Goal: Task Accomplishment & Management: Manage account settings

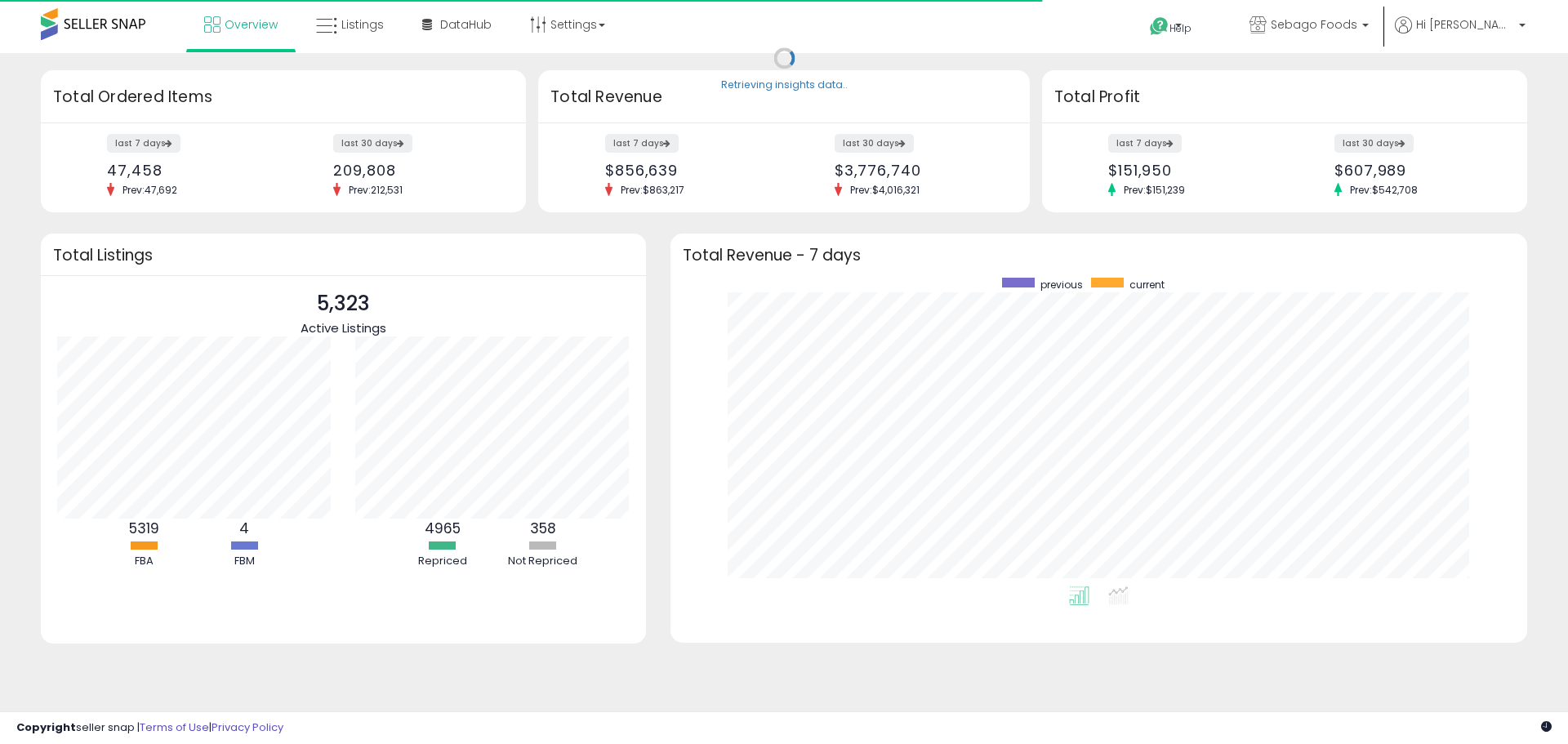
scroll to position [309, 824]
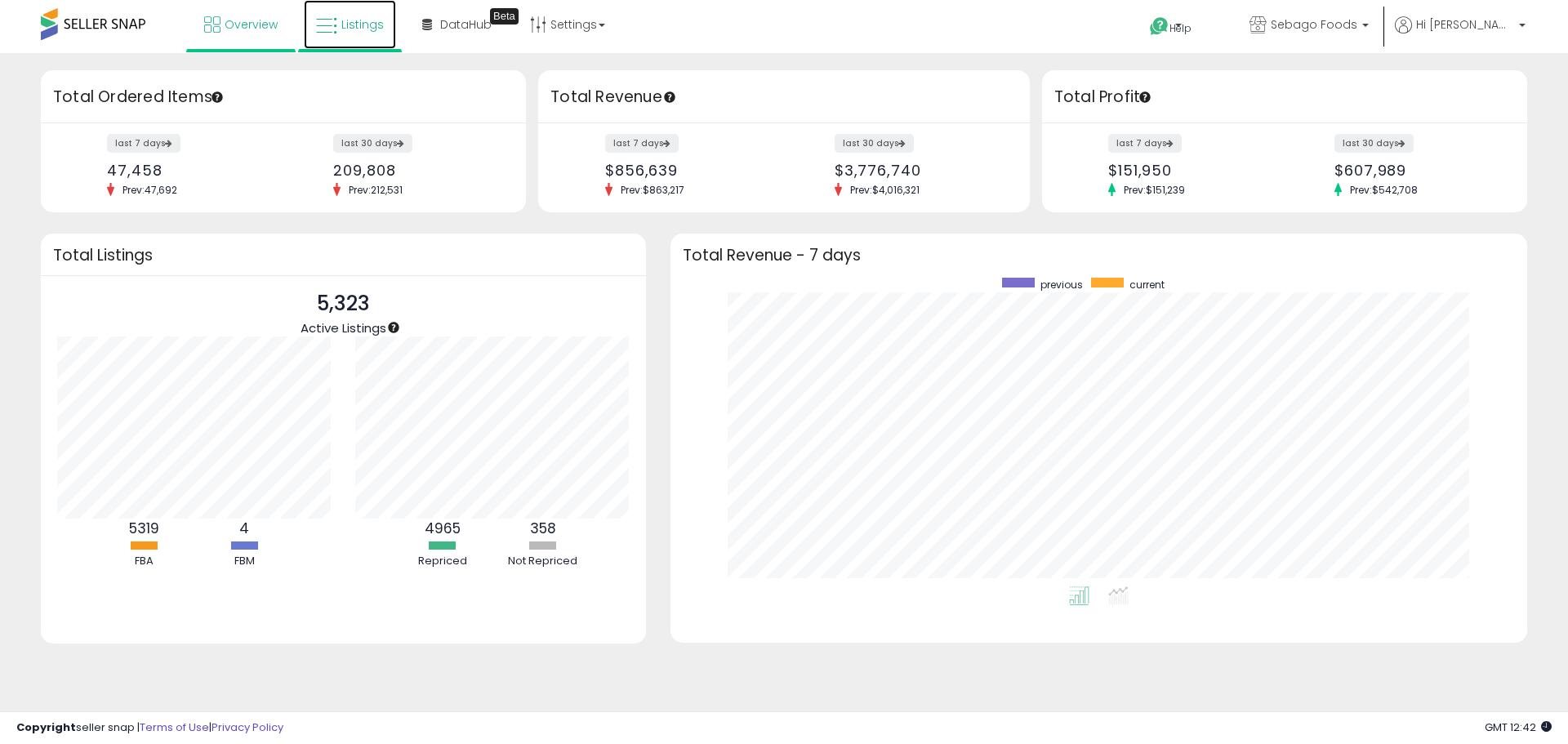
click at [334, 39] on link "Listings" at bounding box center [349, 24] width 92 height 49
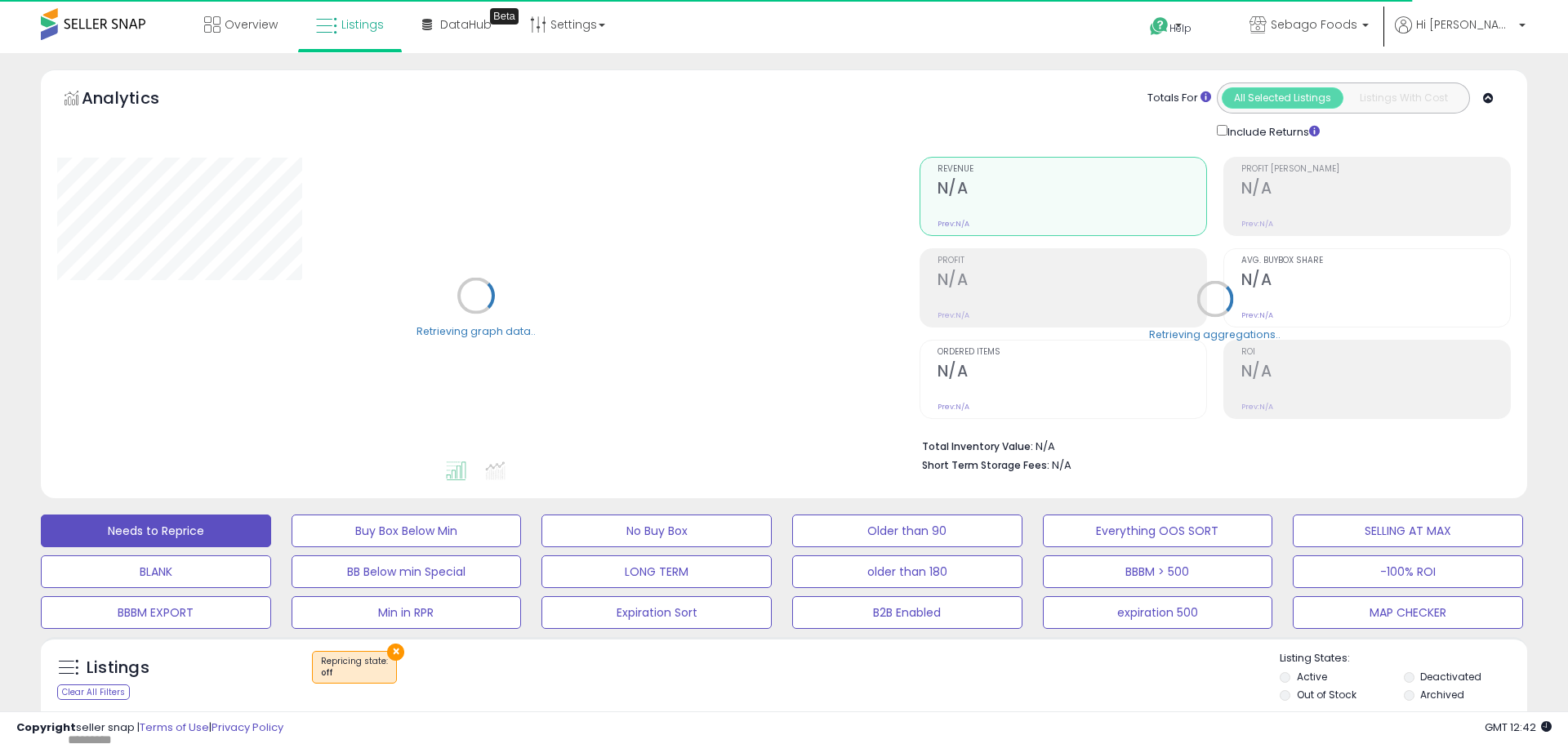
select select "**"
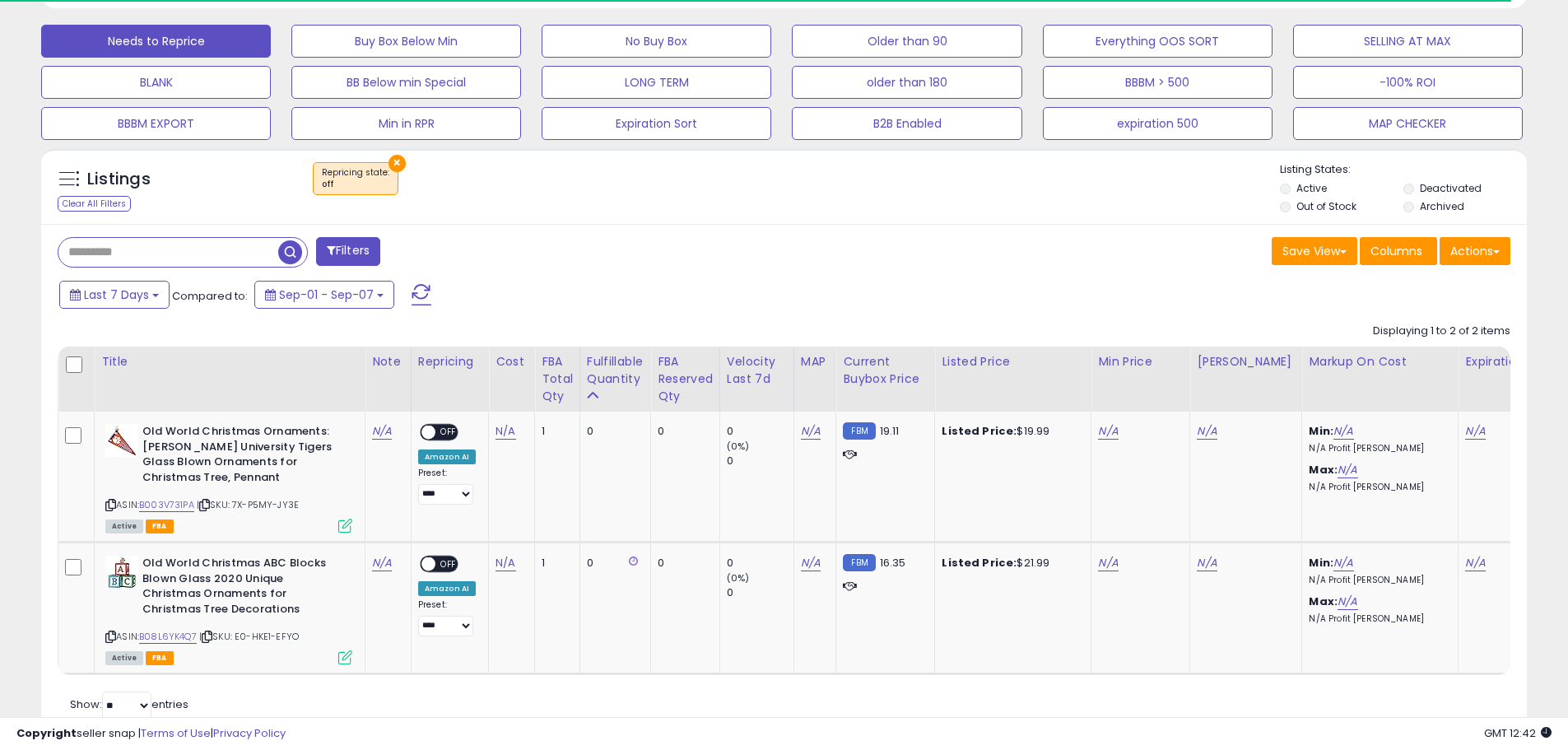
click at [210, 259] on input "text" at bounding box center [168, 253] width 220 height 28
paste input "**********"
type input "**********"
click at [393, 163] on button "×" at bounding box center [397, 163] width 18 height 18
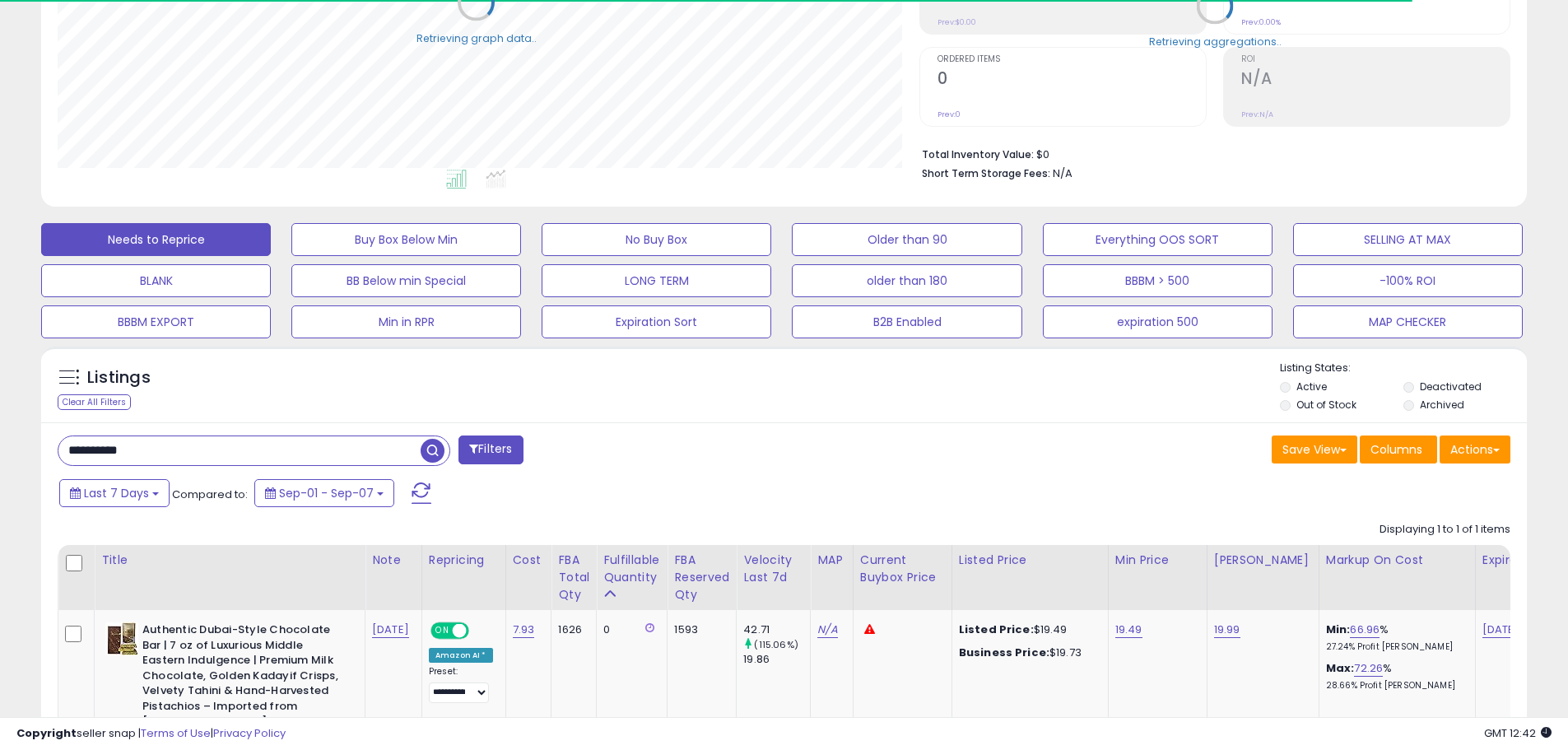
scroll to position [822850, 822032]
click at [1117, 633] on link "19.49" at bounding box center [1128, 630] width 27 height 17
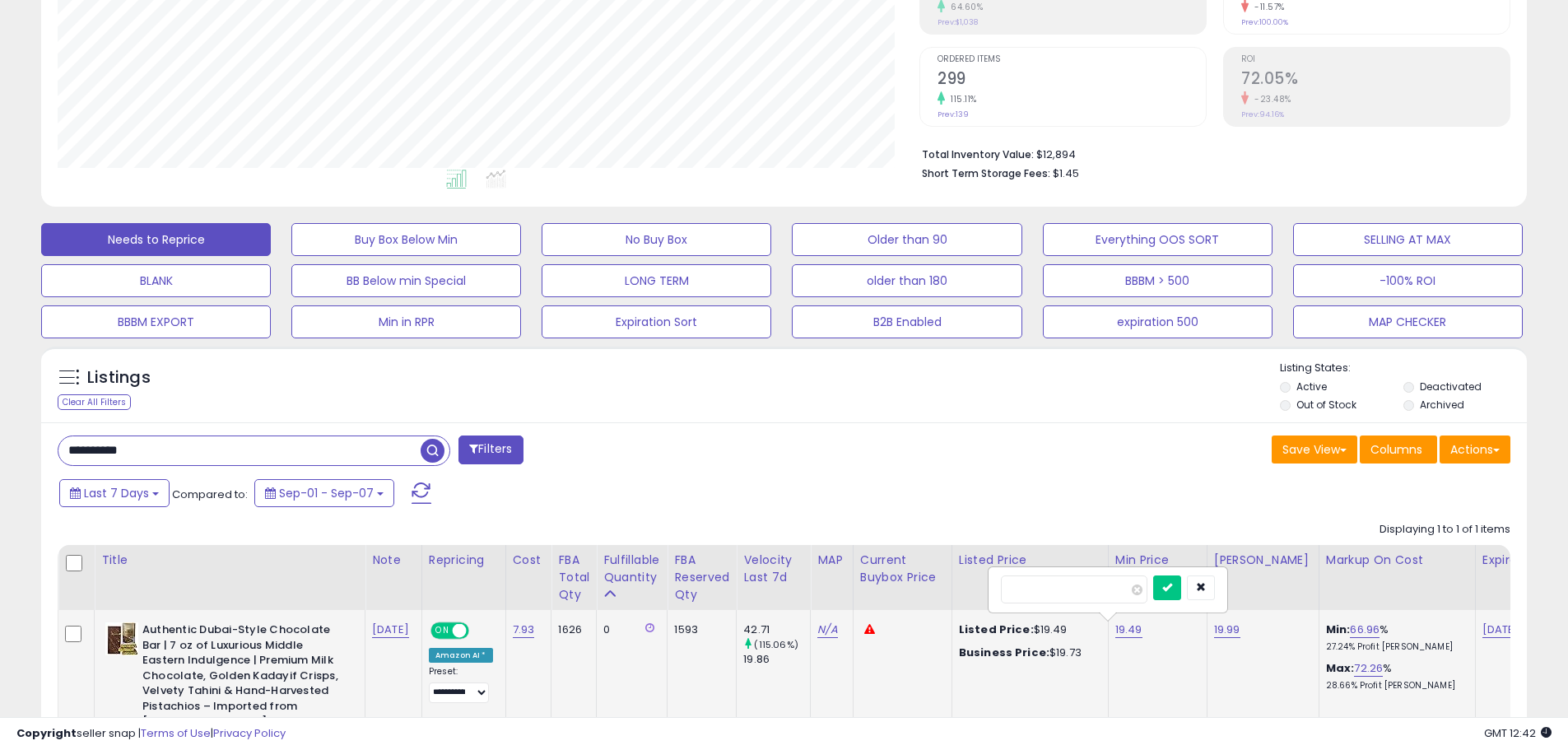
scroll to position [338, 862]
drag, startPoint x: 1102, startPoint y: 593, endPoint x: 925, endPoint y: 610, distance: 177.8
click at [925, 610] on table "Title Note" at bounding box center [1160, 666] width 2205 height 242
type input "**"
click button "submit" at bounding box center [1164, 588] width 28 height 25
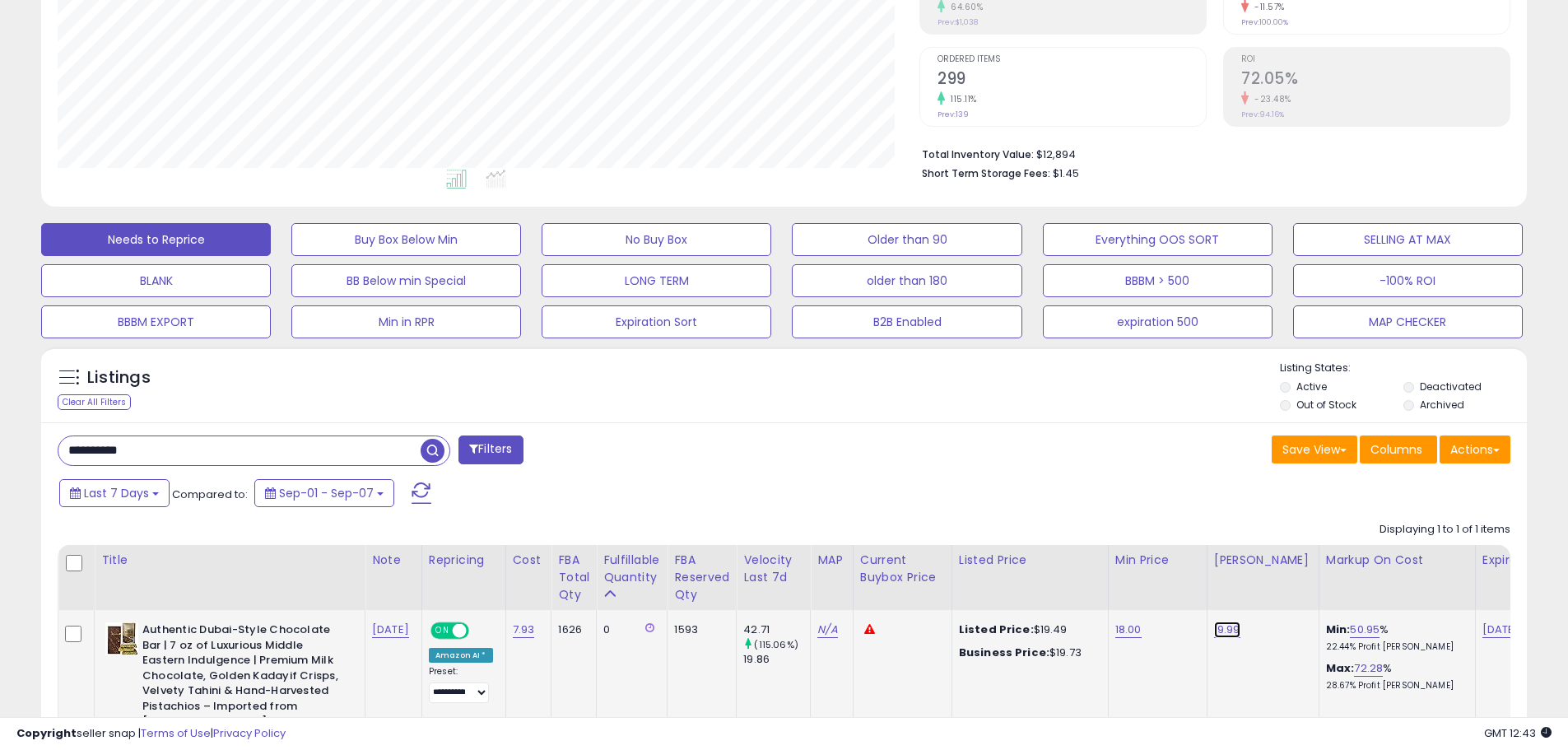
click at [1224, 633] on link "19.99" at bounding box center [1227, 630] width 27 height 17
drag, startPoint x: 1184, startPoint y: 597, endPoint x: 964, endPoint y: 581, distance: 220.6
click at [965, 581] on table "Title Note" at bounding box center [1160, 666] width 2205 height 242
type input "*"
drag, startPoint x: 1112, startPoint y: 630, endPoint x: 1233, endPoint y: 603, distance: 124.0
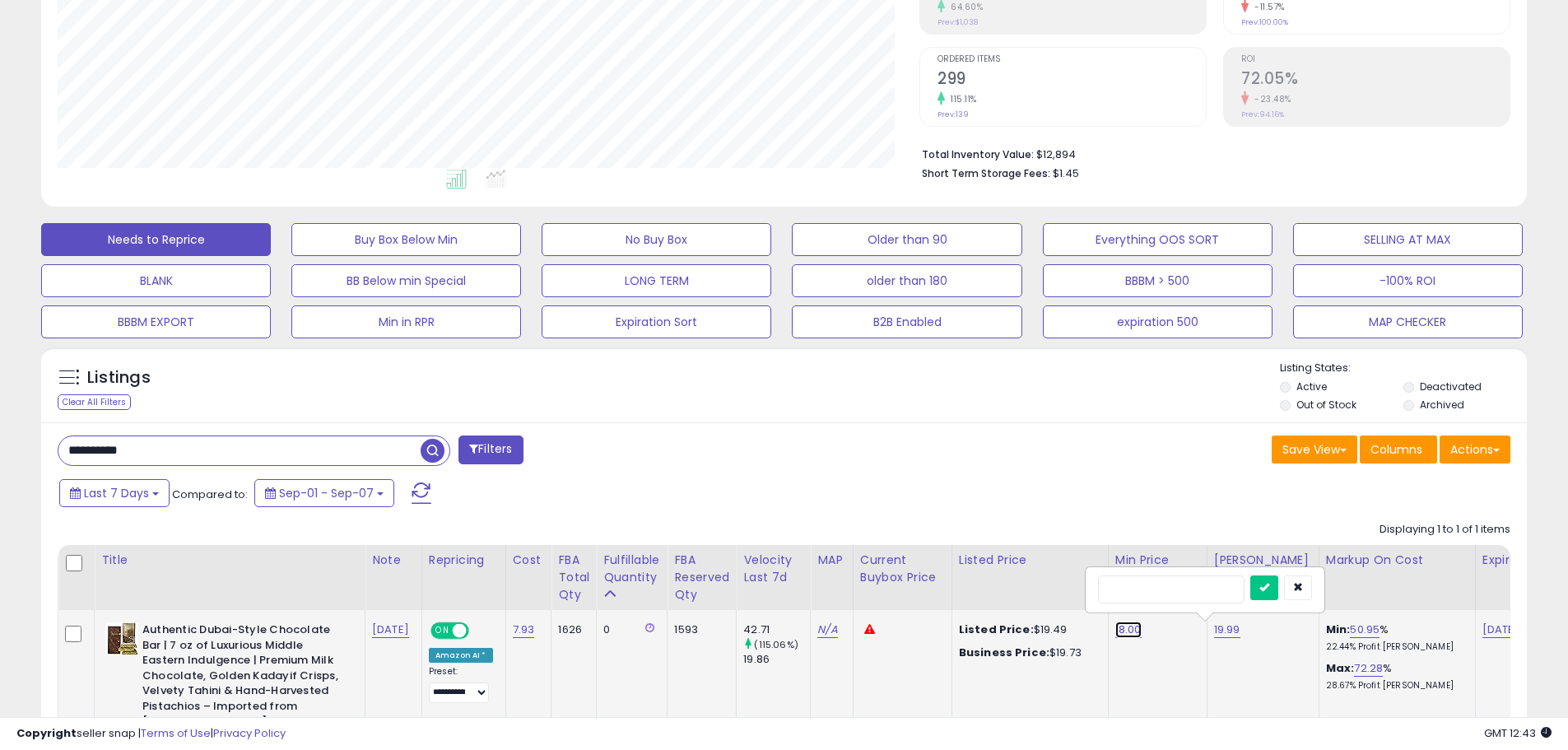
click at [1115, 630] on link "18.00" at bounding box center [1128, 630] width 27 height 17
click at [1311, 586] on button "button" at bounding box center [1297, 588] width 28 height 25
drag, startPoint x: 1085, startPoint y: 589, endPoint x: 945, endPoint y: 589, distance: 140.0
click at [945, 589] on table "Title Note" at bounding box center [1160, 666] width 2205 height 242
type input "**"
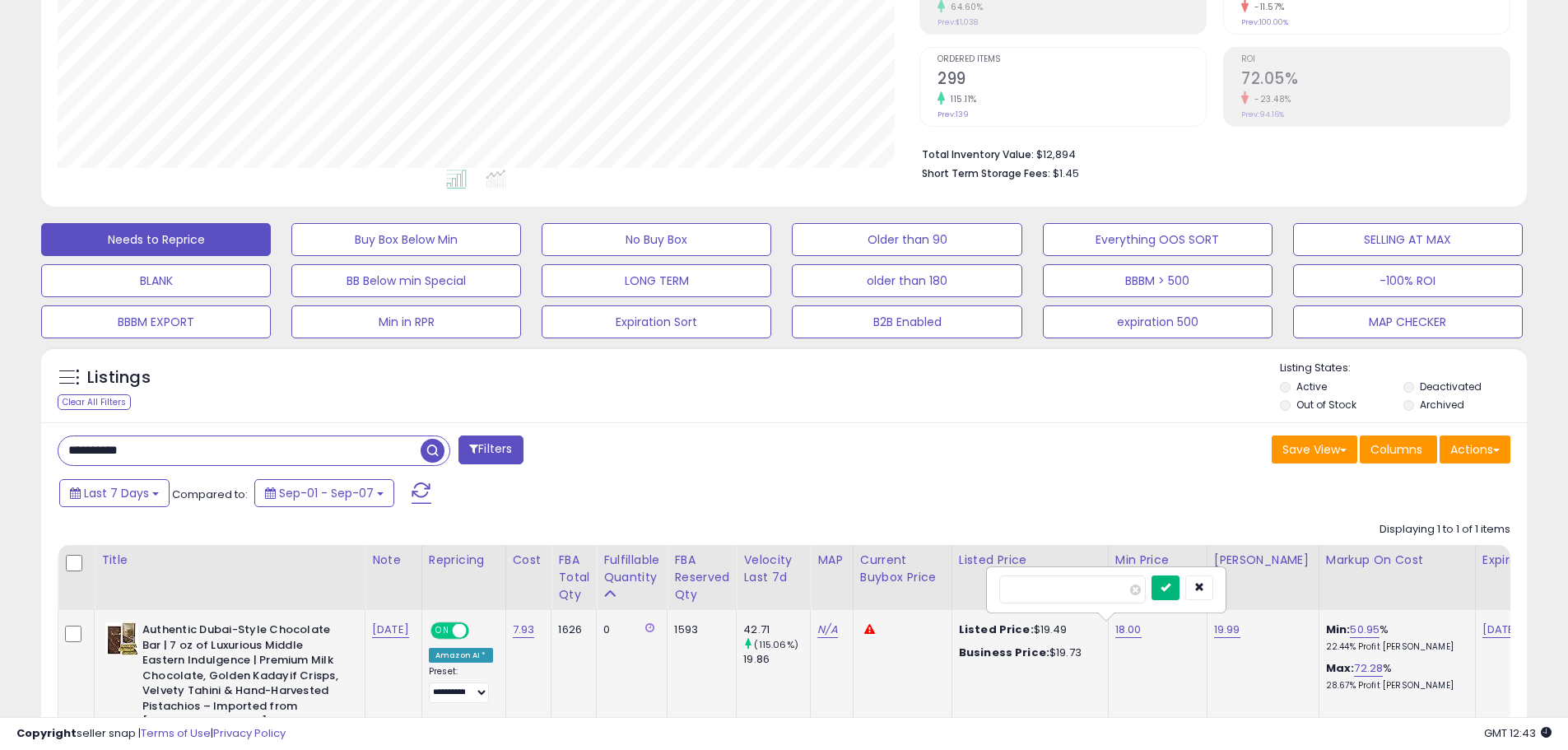
click at [1179, 584] on button "submit" at bounding box center [1164, 588] width 28 height 25
click at [1215, 630] on link "19.99" at bounding box center [1227, 630] width 27 height 17
drag, startPoint x: 1193, startPoint y: 586, endPoint x: 1003, endPoint y: 598, distance: 190.4
click at [1003, 598] on table "Title Note" at bounding box center [1160, 666] width 2205 height 242
type input "******"
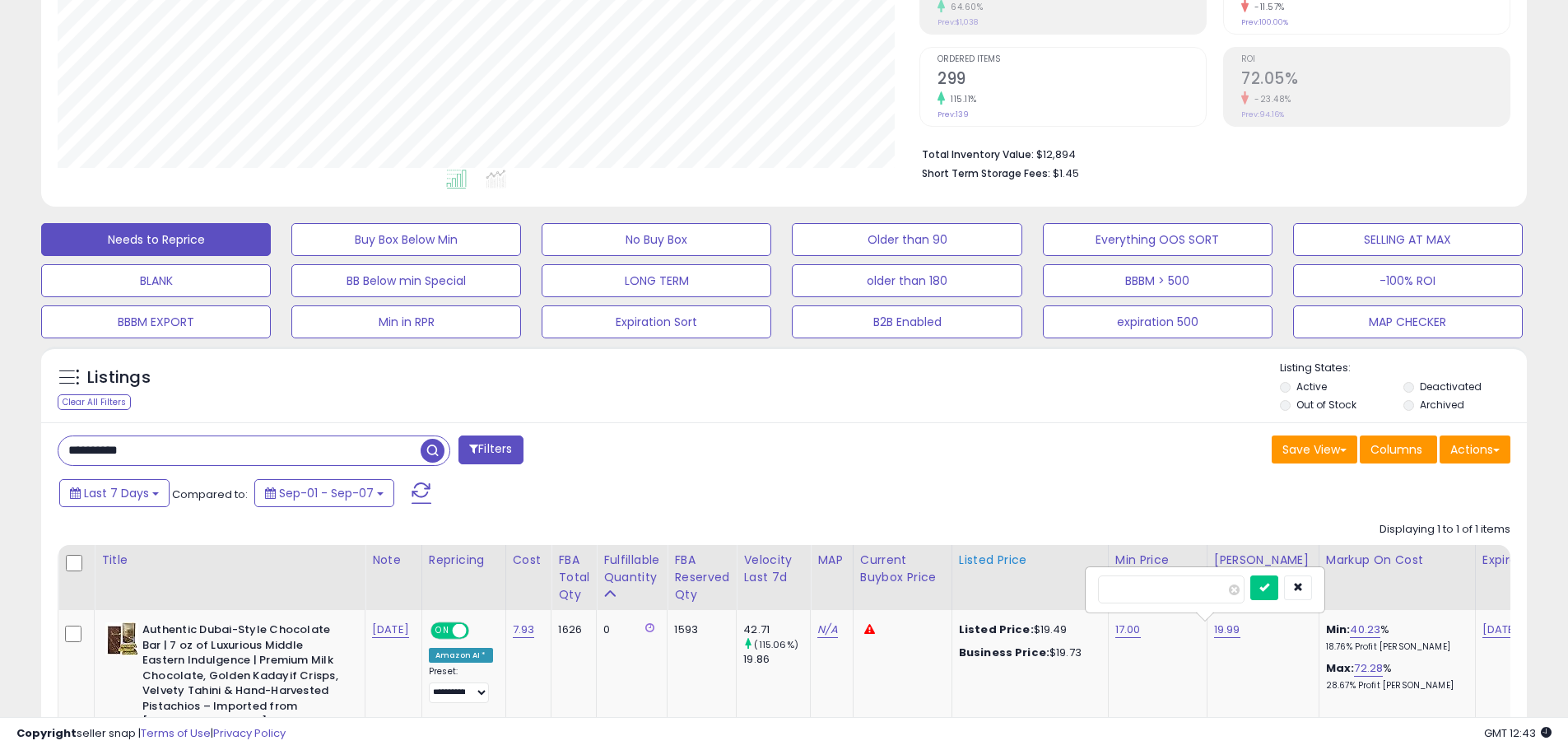
click button "submit" at bounding box center [1264, 588] width 28 height 25
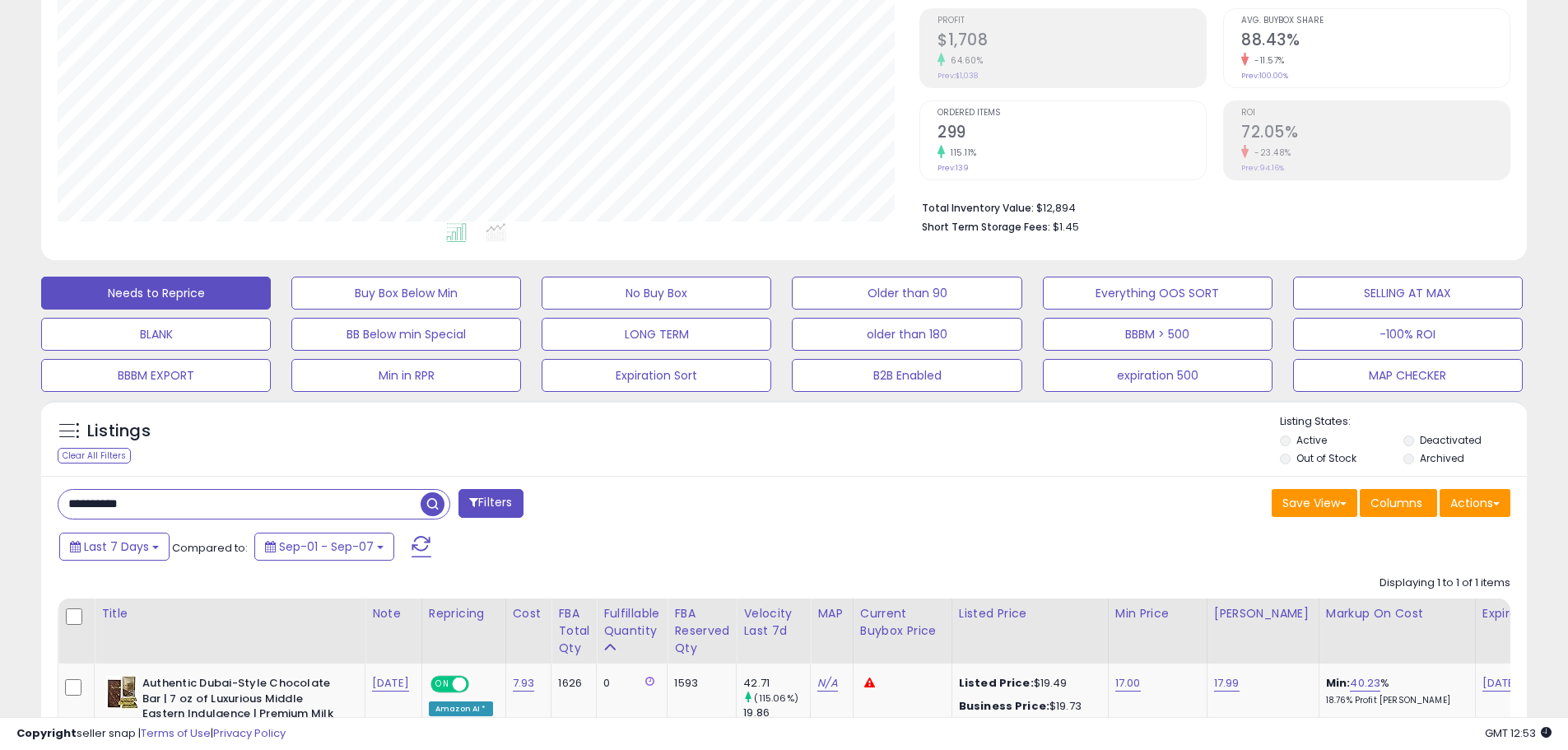
scroll to position [213, 0]
